Goal: Transaction & Acquisition: Purchase product/service

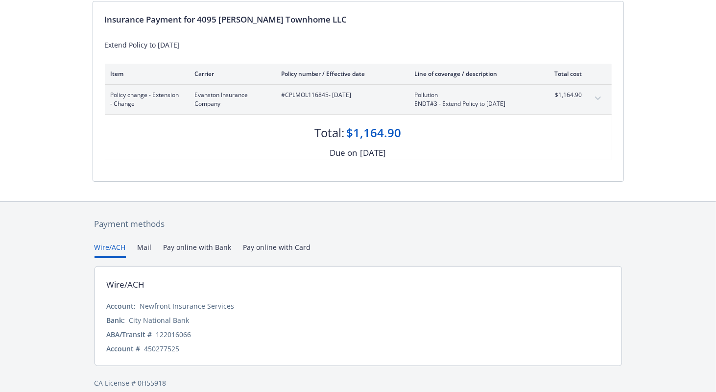
scroll to position [112, 0]
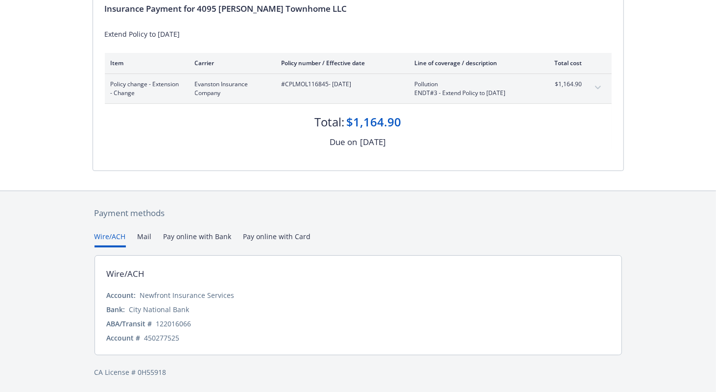
click at [211, 237] on button "Pay online with Bank" at bounding box center [198, 239] width 68 height 16
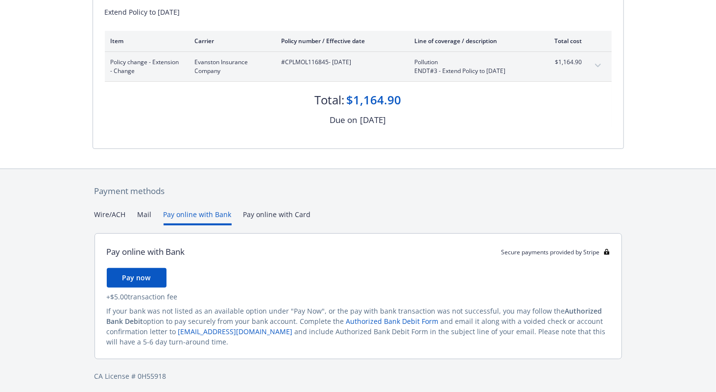
scroll to position [138, 0]
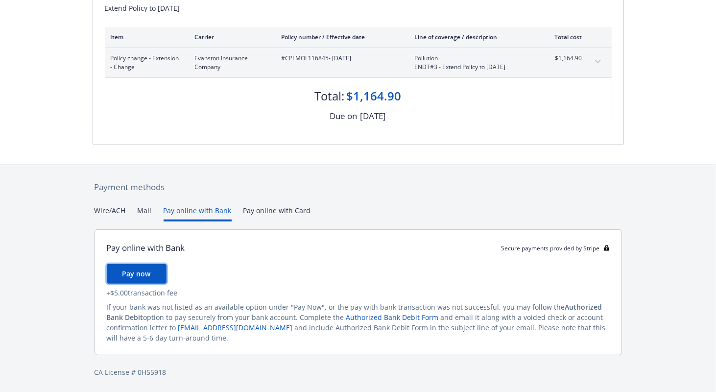
click at [136, 273] on span "Pay now" at bounding box center [137, 273] width 28 height 9
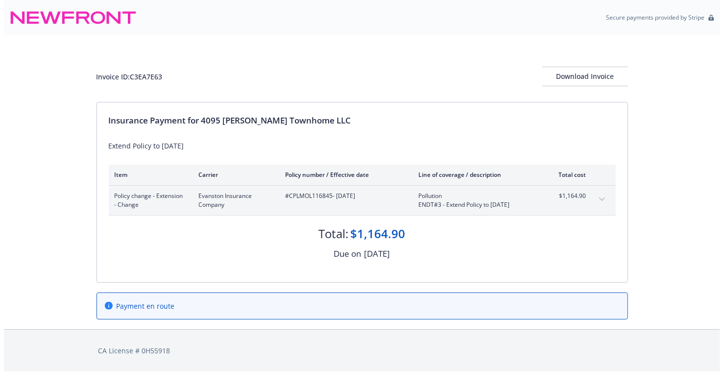
scroll to position [0, 0]
